Goal: Information Seeking & Learning: Learn about a topic

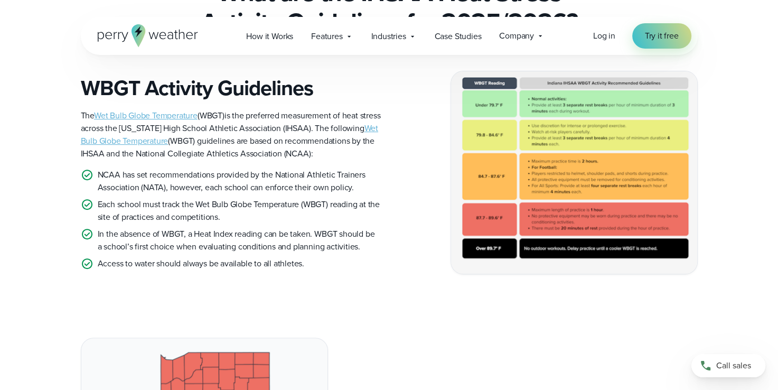
scroll to position [264, 0]
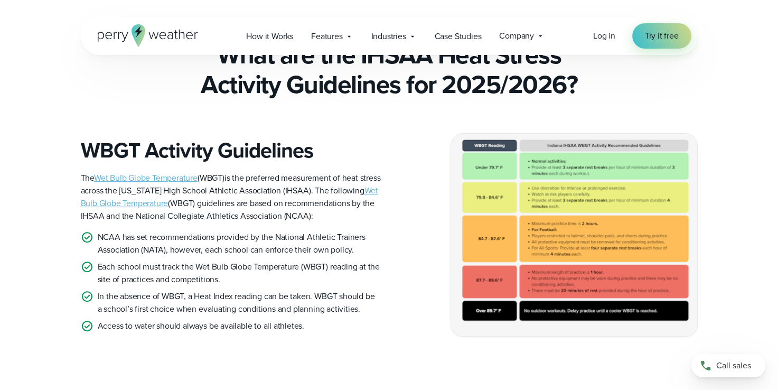
drag, startPoint x: 660, startPoint y: 72, endPoint x: 427, endPoint y: 192, distance: 262.5
click at [427, 192] on div "WBGT Activity Guidelines The Wet Bulb Globe Temperature (WBGT) is the preferred…" at bounding box center [389, 234] width 617 height 203
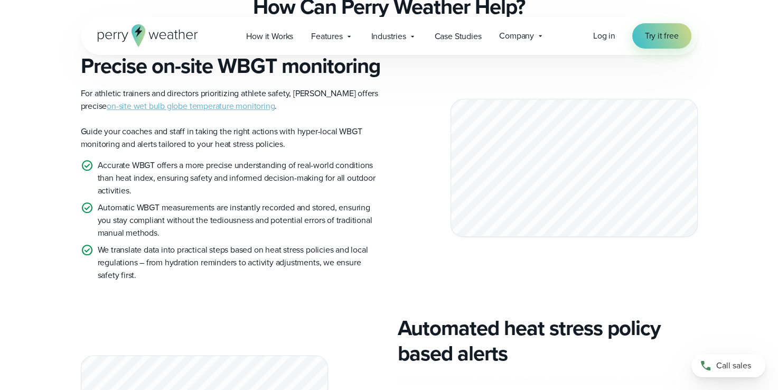
scroll to position [951, 0]
click at [203, 111] on link "on-site wet bulb globe temperature monitoring" at bounding box center [191, 105] width 168 height 12
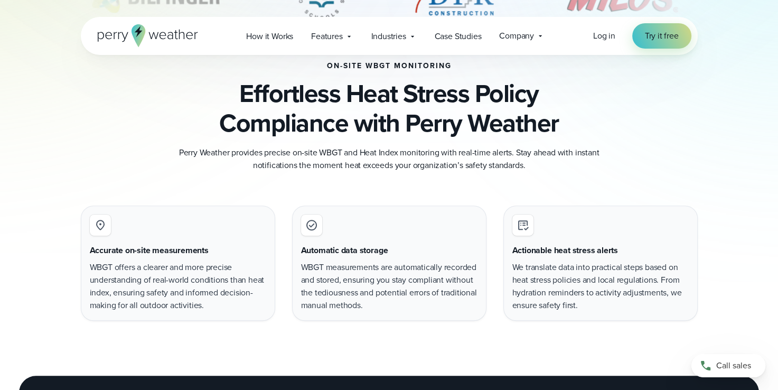
scroll to position [634, 0]
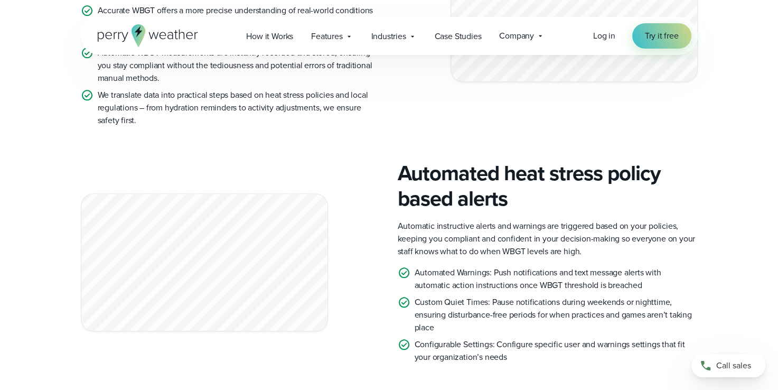
scroll to position [841, 0]
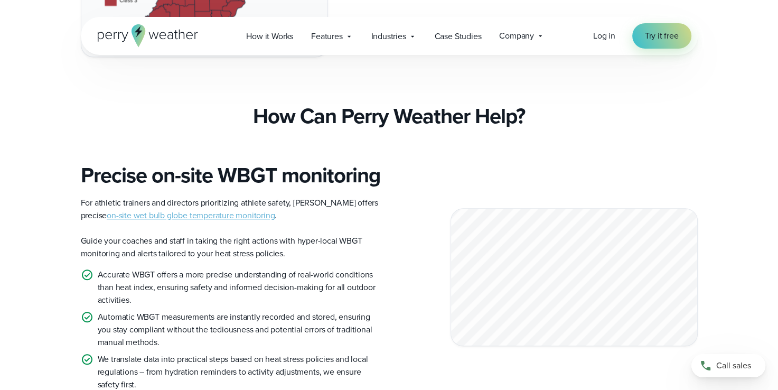
click at [220, 221] on link "on-site wet bulb globe temperature monitoring" at bounding box center [191, 215] width 168 height 12
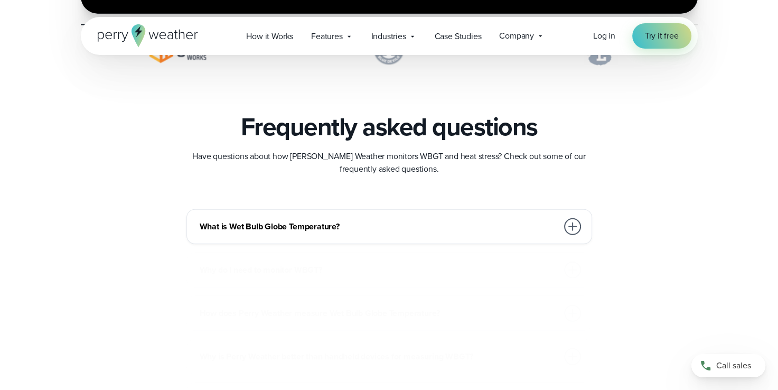
scroll to position [2958, 0]
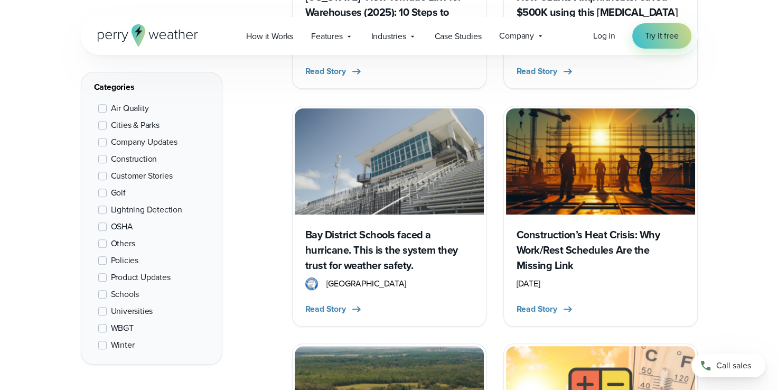
scroll to position [845, 0]
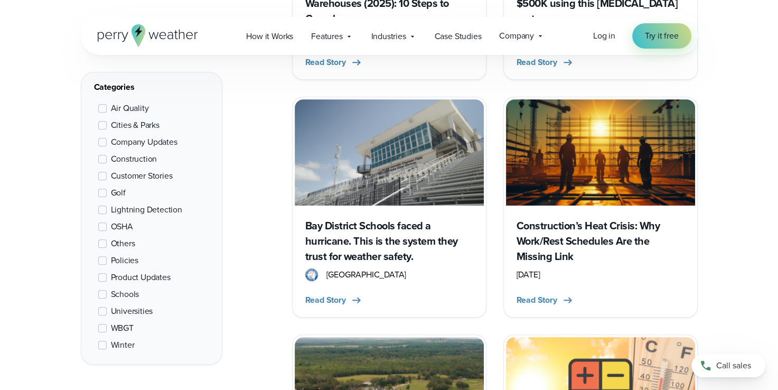
click at [450, 46] on div "How it Works Features" at bounding box center [395, 36] width 316 height 22
click at [450, 35] on span "Case Studies" at bounding box center [458, 36] width 47 height 13
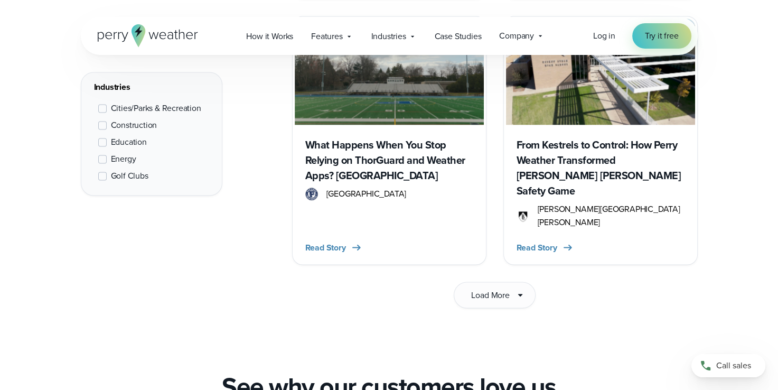
scroll to position [1617, 0]
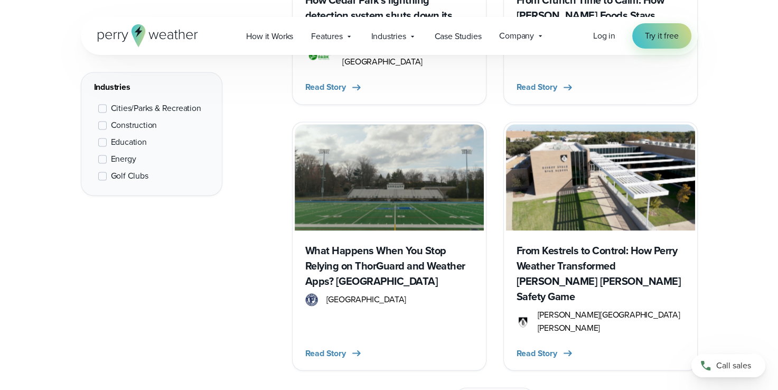
click at [600, 247] on h3 "From Kestrels to Control: How Perry Weather Transformed [PERSON_NAME] [PERSON_N…" at bounding box center [601, 273] width 168 height 61
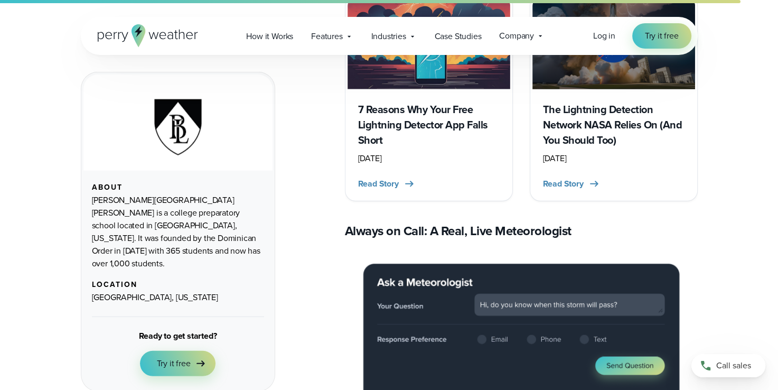
scroll to position [3064, 0]
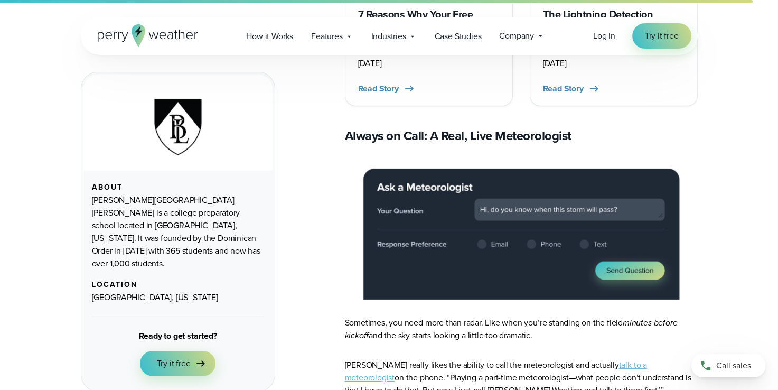
drag, startPoint x: 757, startPoint y: 122, endPoint x: 750, endPoint y: 75, distance: 47.5
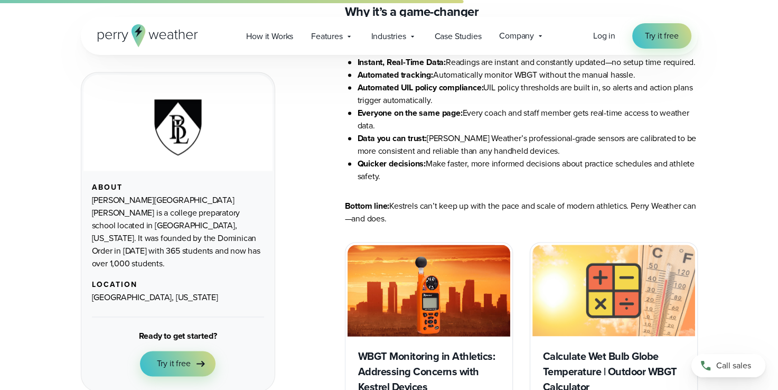
scroll to position [1690, 0]
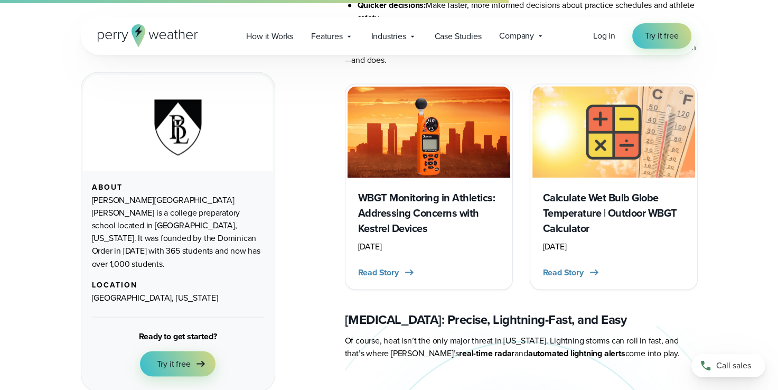
click at [404, 190] on h3 "WBGT Monitoring in Athletics: Addressing Concerns with Kestrel Devices" at bounding box center [429, 213] width 142 height 46
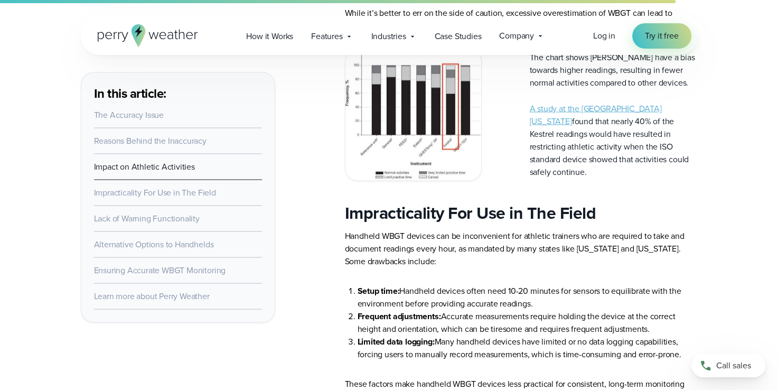
scroll to position [1849, 0]
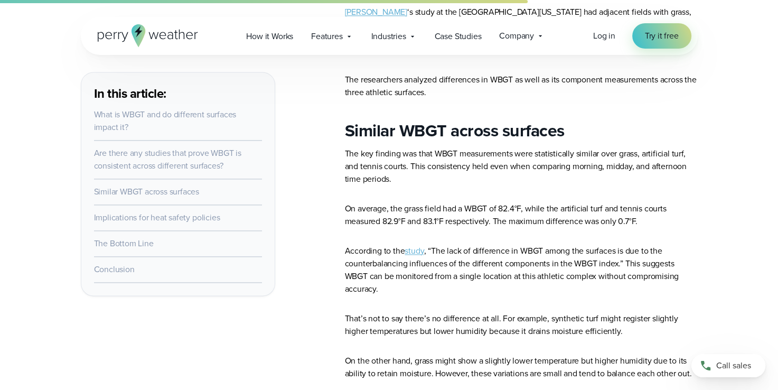
scroll to position [1415, 0]
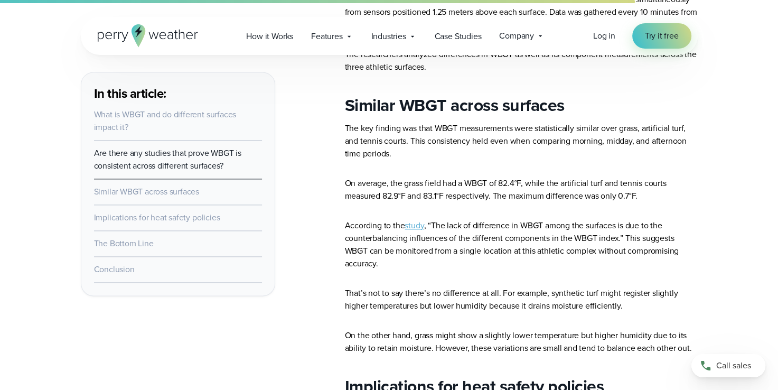
click at [416, 227] on link "study" at bounding box center [414, 225] width 19 height 12
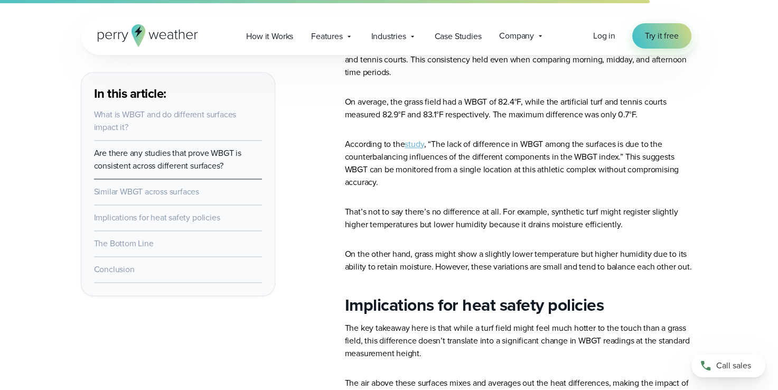
scroll to position [1502, 0]
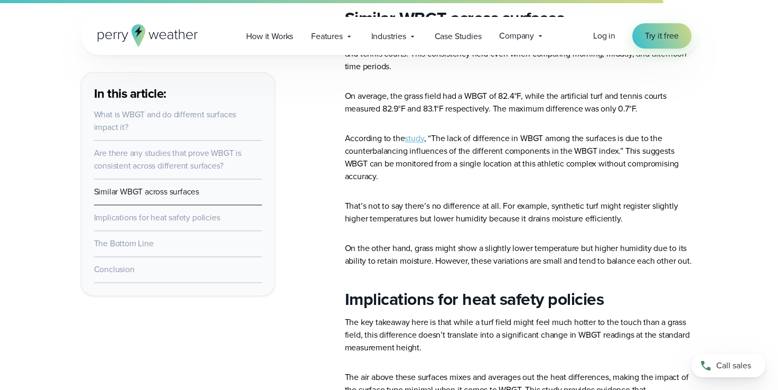
click at [522, 198] on article "When managing athlete safety during hot weather, many people wonder whether the…" at bounding box center [521, 17] width 353 height 2245
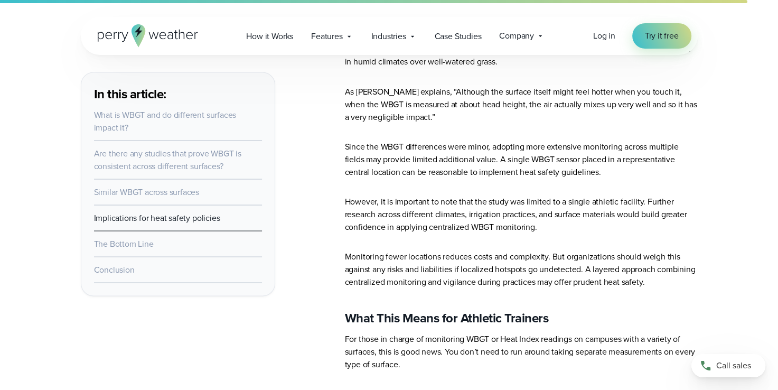
scroll to position [1872, 0]
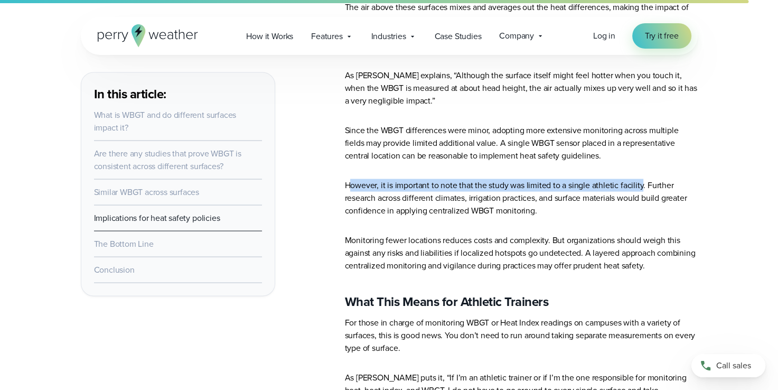
drag, startPoint x: 352, startPoint y: 174, endPoint x: 642, endPoint y: 169, distance: 289.5
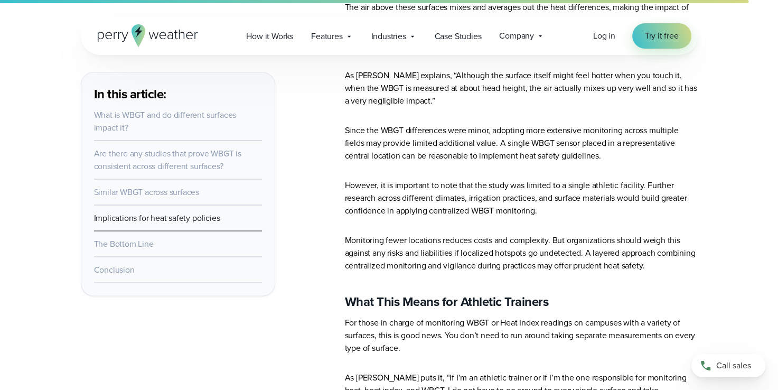
drag, startPoint x: 642, startPoint y: 169, endPoint x: 601, endPoint y: 248, distance: 89.3
click at [602, 248] on p "Monitoring fewer locations reduces costs and complexity. But organizations shou…" at bounding box center [521, 252] width 353 height 38
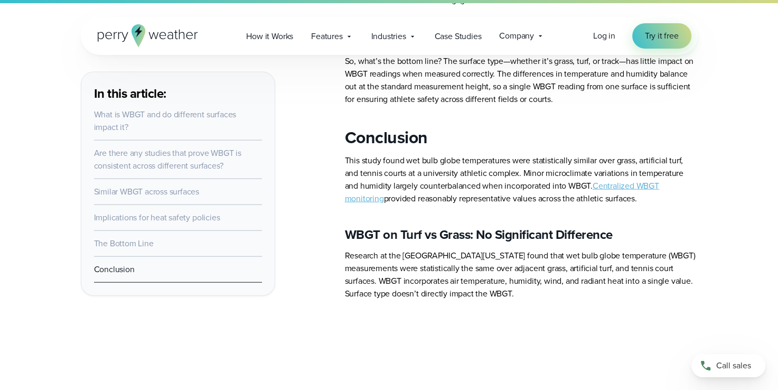
scroll to position [2294, 0]
